Goal: Check status: Check status

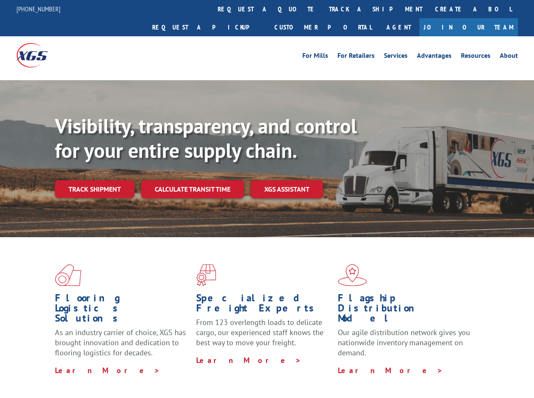
click at [267, 199] on div "Visibility, transparency, and control for your entire supply chain. Track shipm…" at bounding box center [294, 173] width 479 height 118
click at [322, 9] on link "track a shipment" at bounding box center [375, 9] width 106 height 18
click at [0, 0] on div "Track Shipment Enter your information below to track your shipment(s). Select c…" at bounding box center [0, 0] width 0 height 0
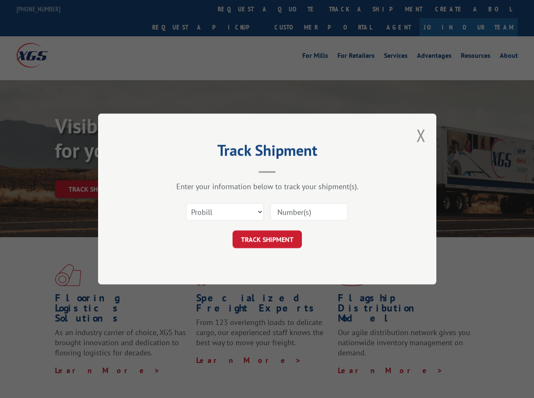
click at [348, 9] on div "Track Shipment Enter your information below to track your shipment(s). Select c…" at bounding box center [267, 199] width 534 height 398
click at [94, 171] on div "Track Shipment Enter your information below to track your shipment(s). Select c…" at bounding box center [267, 199] width 534 height 398
click at [192, 171] on header "Track Shipment" at bounding box center [266, 158] width 253 height 29
click at [287, 171] on header "Track Shipment" at bounding box center [266, 158] width 253 height 29
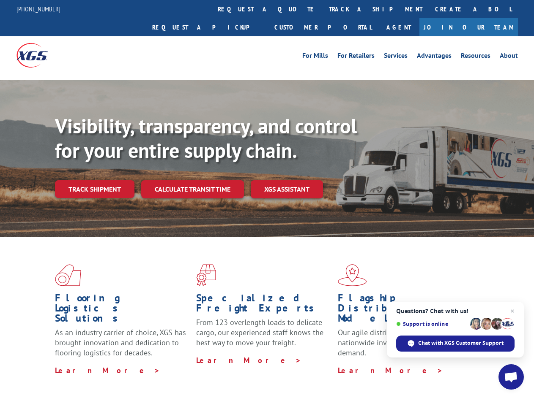
click at [267, 199] on div "Visibility, transparency, and control for your entire supply chain. Track shipm…" at bounding box center [294, 173] width 479 height 118
click at [322, 9] on link "track a shipment" at bounding box center [375, 9] width 106 height 18
click at [0, 0] on div "Track Shipment Enter your information below to track your shipment(s). Select c…" at bounding box center [0, 0] width 0 height 0
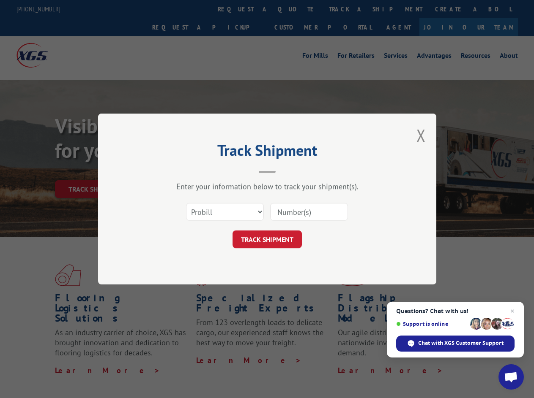
click at [348, 9] on div "Track Shipment Enter your information below to track your shipment(s). Select c…" at bounding box center [267, 199] width 534 height 398
click at [94, 171] on div "Track Shipment Enter your information below to track your shipment(s). Select c…" at bounding box center [267, 199] width 534 height 398
click at [192, 171] on header "Track Shipment" at bounding box center [266, 158] width 253 height 29
click at [287, 171] on header "Track Shipment" at bounding box center [266, 158] width 253 height 29
click at [511, 377] on span "Open chat" at bounding box center [511, 378] width 14 height 12
